Goal: Contribute content: Add original content to the website for others to see

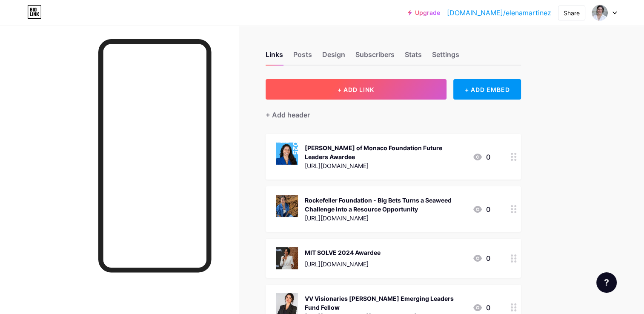
click at [388, 86] on button "+ ADD LINK" at bounding box center [356, 89] width 181 height 20
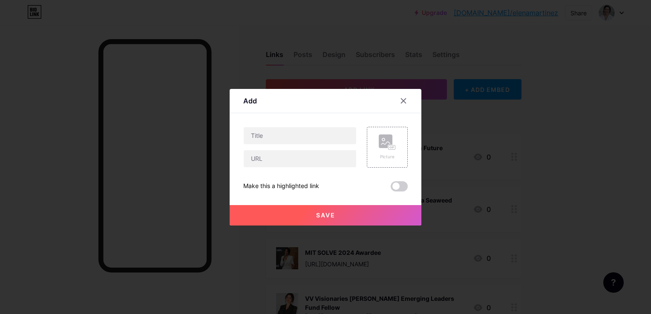
click at [302, 168] on div "Picture Make this a highlighted link Save" at bounding box center [325, 159] width 164 height 65
click at [302, 160] on input "text" at bounding box center [300, 158] width 112 height 17
paste input "[URL][DOMAIN_NAME]"
type input "[URL][DOMAIN_NAME]"
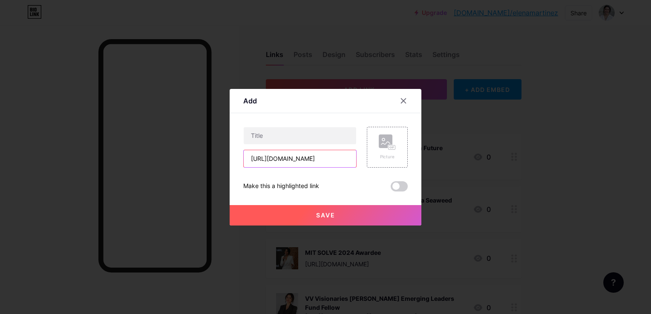
scroll to position [0, 0]
click at [277, 135] on input "text" at bounding box center [300, 135] width 112 height 17
paste input "SOS Biotech: turning the tide on invasive seaweed"
drag, startPoint x: 291, startPoint y: 138, endPoint x: 350, endPoint y: 138, distance: 59.6
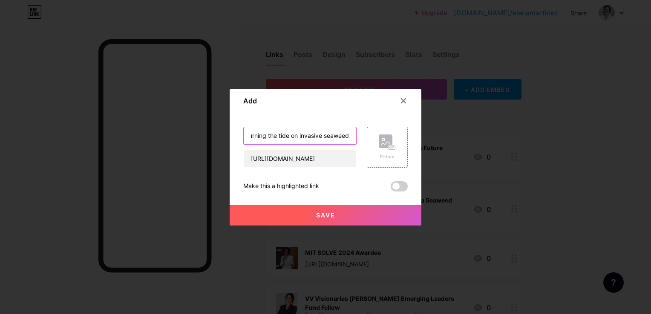
click at [350, 138] on input "SOS Biotech: turning the tide on invasive seaweed" at bounding box center [300, 135] width 112 height 17
type input "SOS Biotech: turning the tide on invasive seaweed"
click at [382, 161] on div "Picture" at bounding box center [387, 147] width 41 height 41
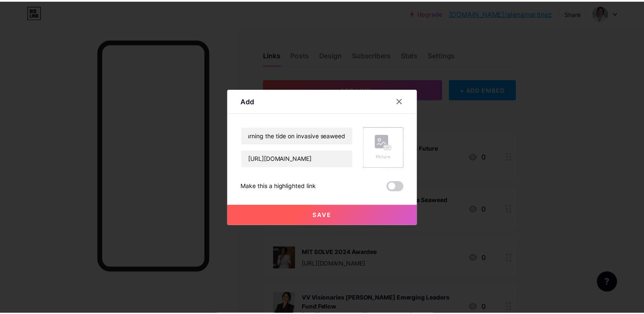
scroll to position [0, 0]
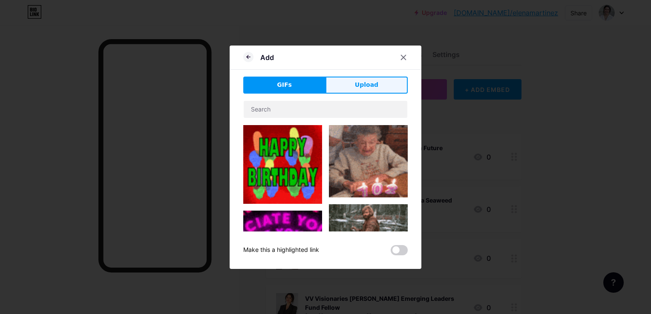
click at [353, 86] on button "Upload" at bounding box center [366, 85] width 82 height 17
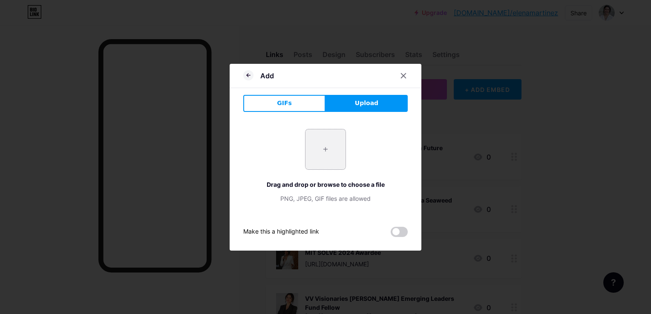
click at [325, 156] on input "file" at bounding box center [325, 149] width 40 height 40
type input "C:\fakepath\SOS Sargassum Derived Agricultural Products 2.jpg"
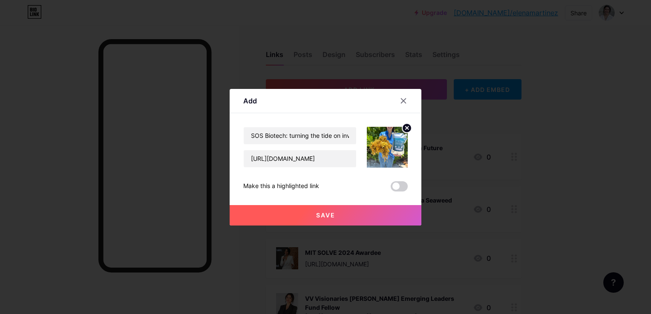
click at [332, 215] on span "Save" at bounding box center [325, 215] width 19 height 7
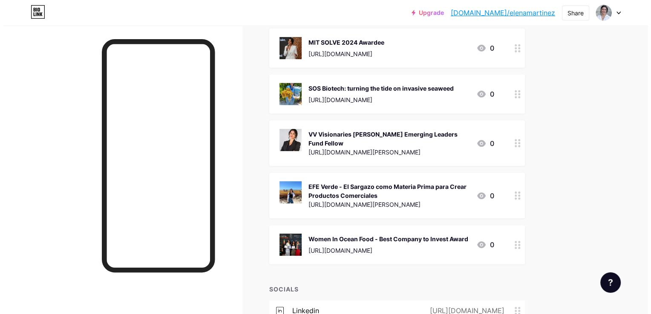
scroll to position [213, 0]
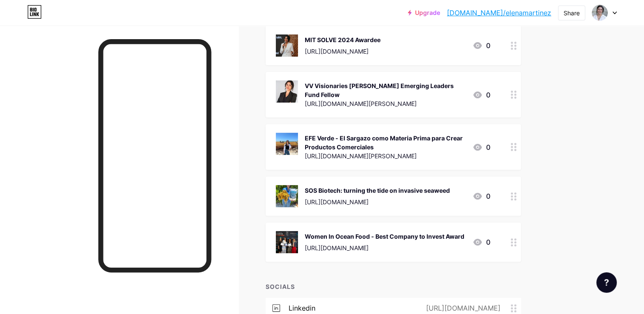
click at [513, 198] on circle at bounding box center [512, 199] width 2 height 2
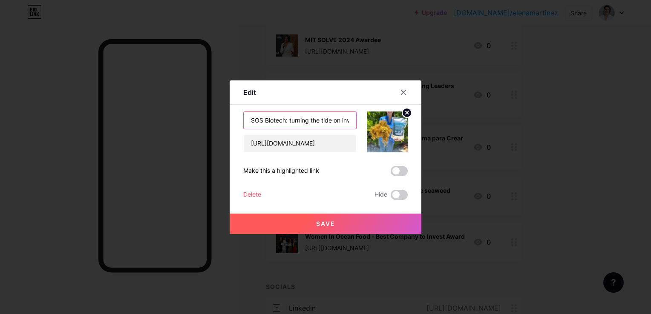
click at [291, 120] on input "SOS Biotech: turning the tide on invasive seaweed" at bounding box center [300, 120] width 112 height 17
click at [314, 122] on input "SOS Biotech: Turning the tide on invasive seaweed" at bounding box center [300, 120] width 112 height 17
click at [325, 120] on input "SOS Biotech: Turning the tide on invasive seaweed" at bounding box center [300, 120] width 112 height 17
click at [331, 120] on input "SOS Biotech: Turning the Tide on invasive seaweed" at bounding box center [300, 120] width 112 height 17
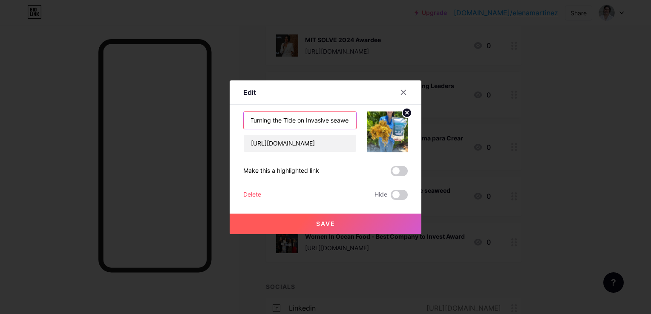
scroll to position [0, 46]
click at [327, 119] on input "SOS Biotech: Turning the Tide on Invasive seaweed" at bounding box center [300, 120] width 112 height 17
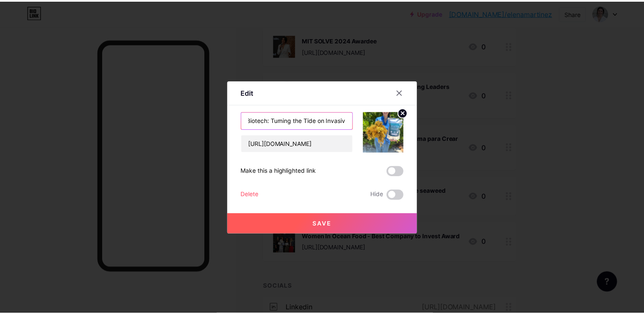
scroll to position [0, 0]
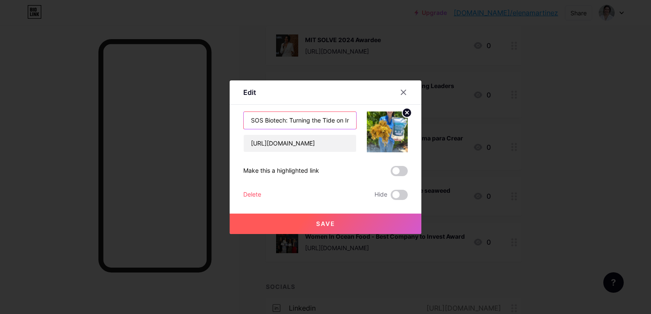
drag, startPoint x: 315, startPoint y: 123, endPoint x: 230, endPoint y: 123, distance: 85.2
click at [230, 123] on div "Edit Content YouTube Play YouTube video without leaving your page. ADD Vimeo Pl…" at bounding box center [326, 157] width 192 height 154
drag, startPoint x: 325, startPoint y: 94, endPoint x: 330, endPoint y: 95, distance: 4.3
click at [330, 95] on div "Edit" at bounding box center [326, 95] width 192 height 20
click at [251, 118] on input "SOS Biotech: Turning the Tide on Invasive Seaweed" at bounding box center [300, 120] width 112 height 17
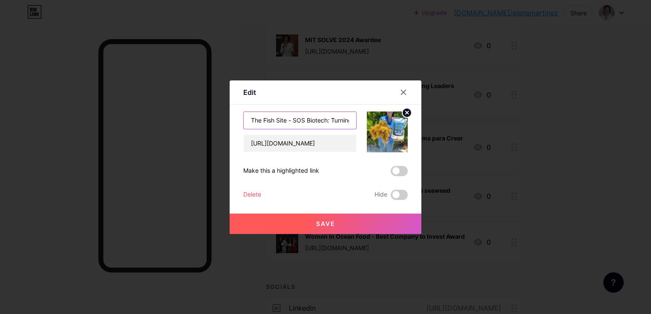
type input "The Fish Site - SOS Biotech: Turning the Tide on Invasive Seaweed"
click at [324, 221] on span "Save" at bounding box center [325, 223] width 19 height 7
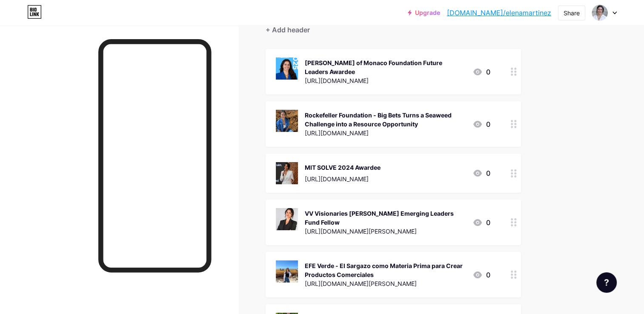
scroll to position [128, 0]
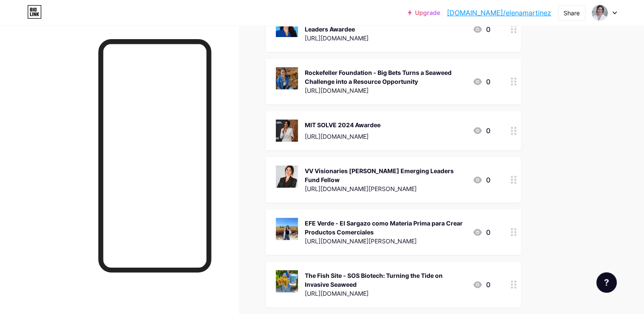
click at [339, 126] on div "MIT SOLVE 2024 Awardee" at bounding box center [343, 125] width 76 height 9
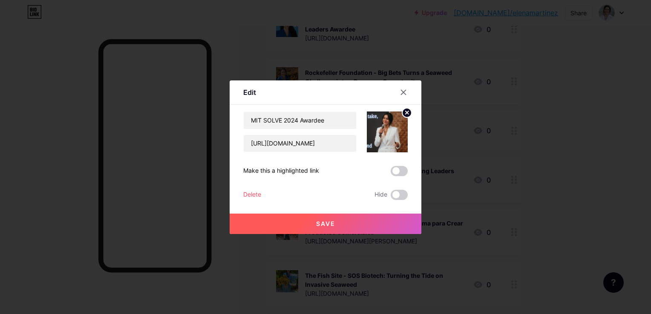
click at [507, 78] on div at bounding box center [325, 157] width 651 height 314
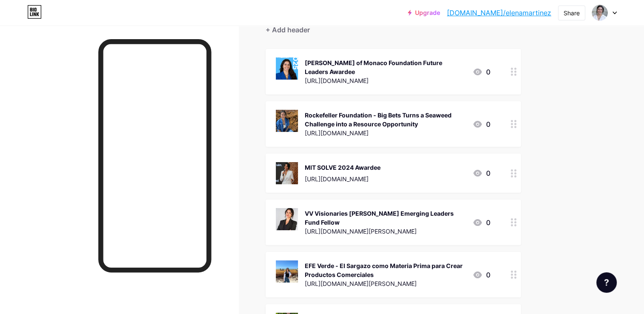
scroll to position [0, 0]
